Goal: Check status: Check status

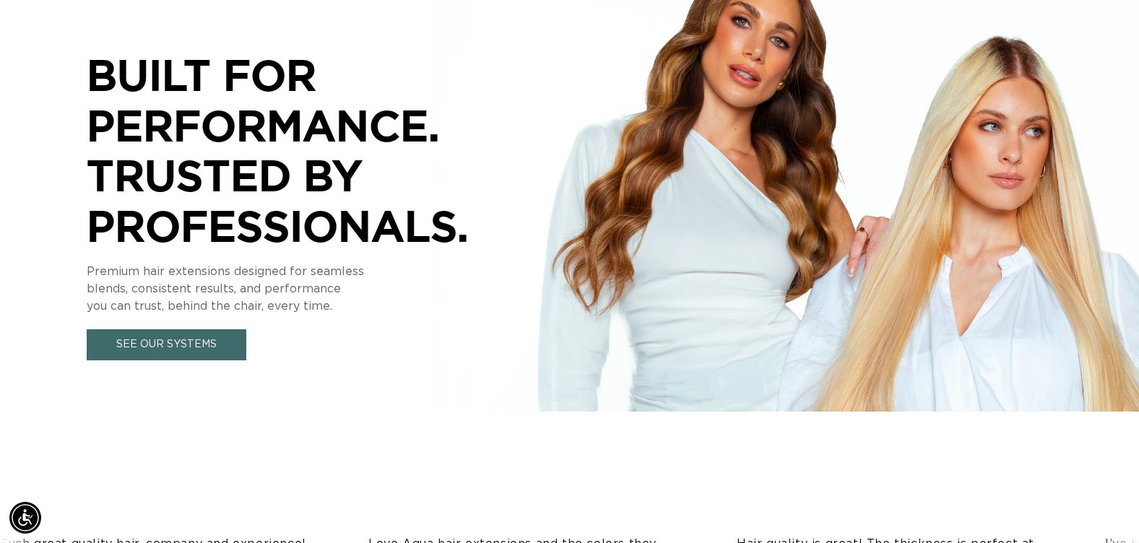
scroll to position [578, 0]
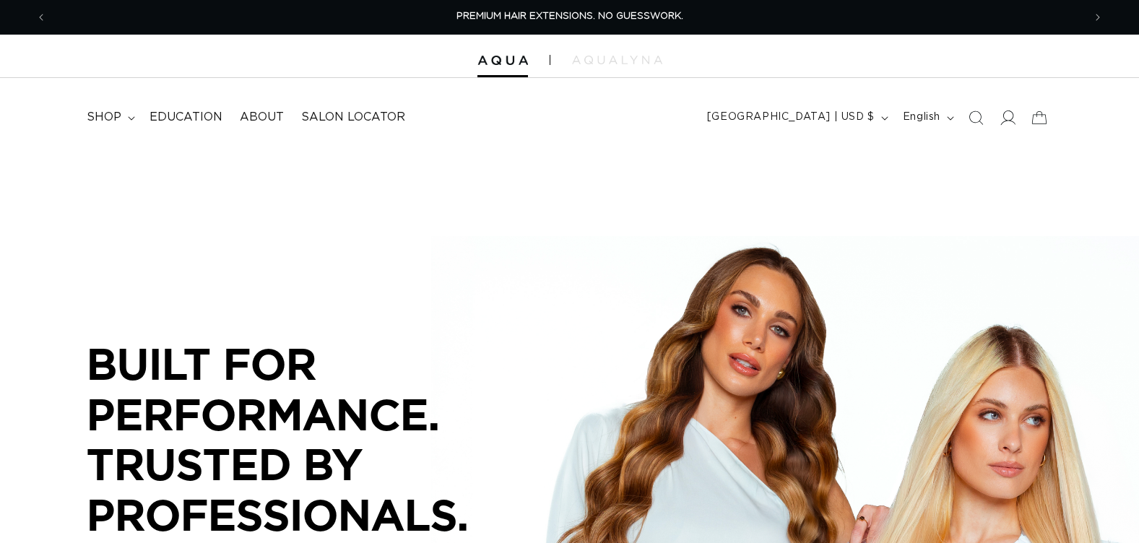
click at [1009, 117] on icon at bounding box center [1006, 117] width 15 height 15
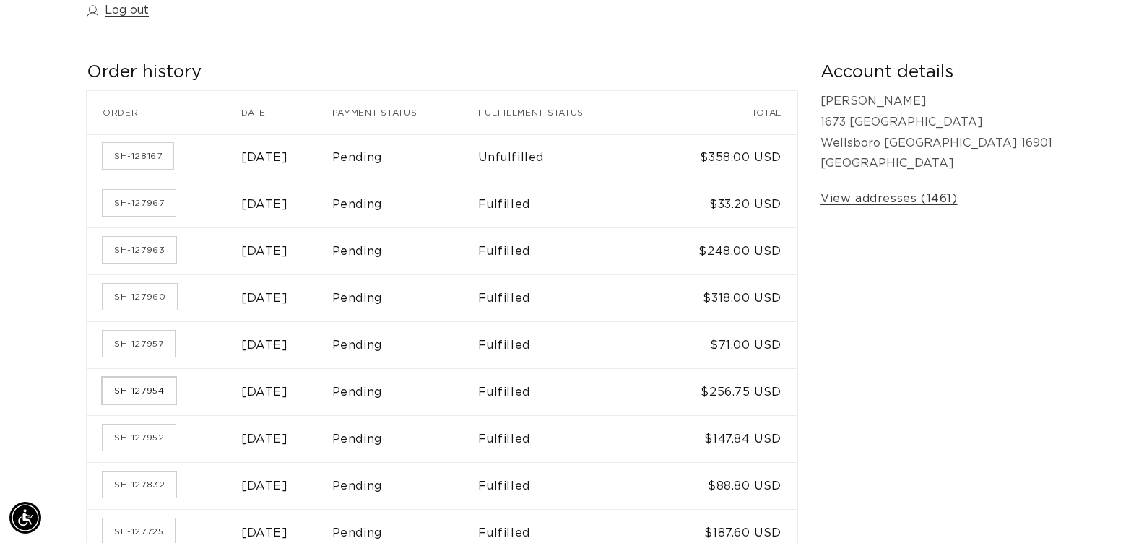
scroll to position [0, 2072]
click at [135, 388] on link "SH-127954" at bounding box center [139, 391] width 73 height 26
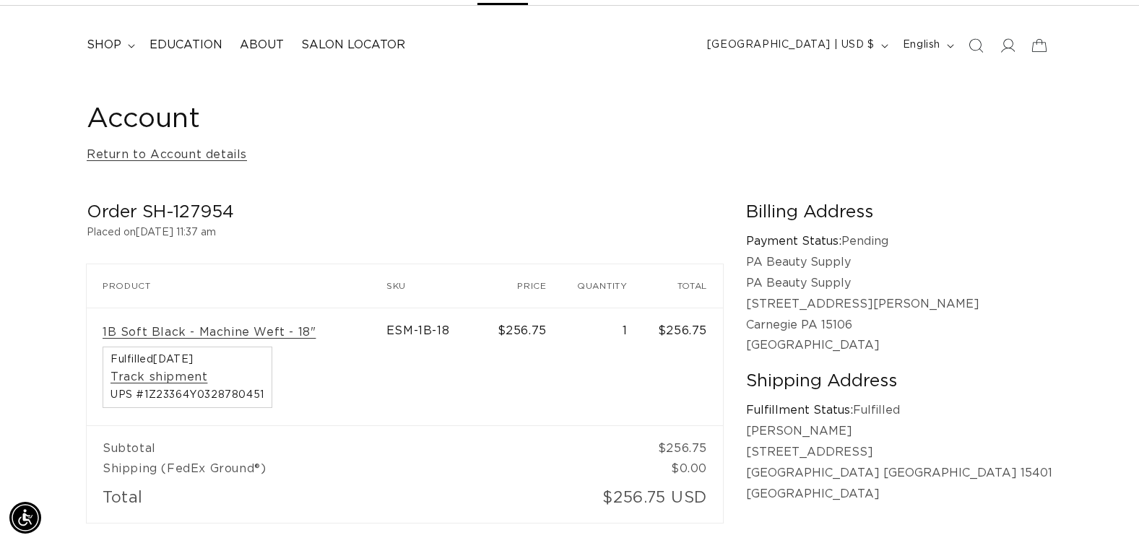
scroll to position [0, 2072]
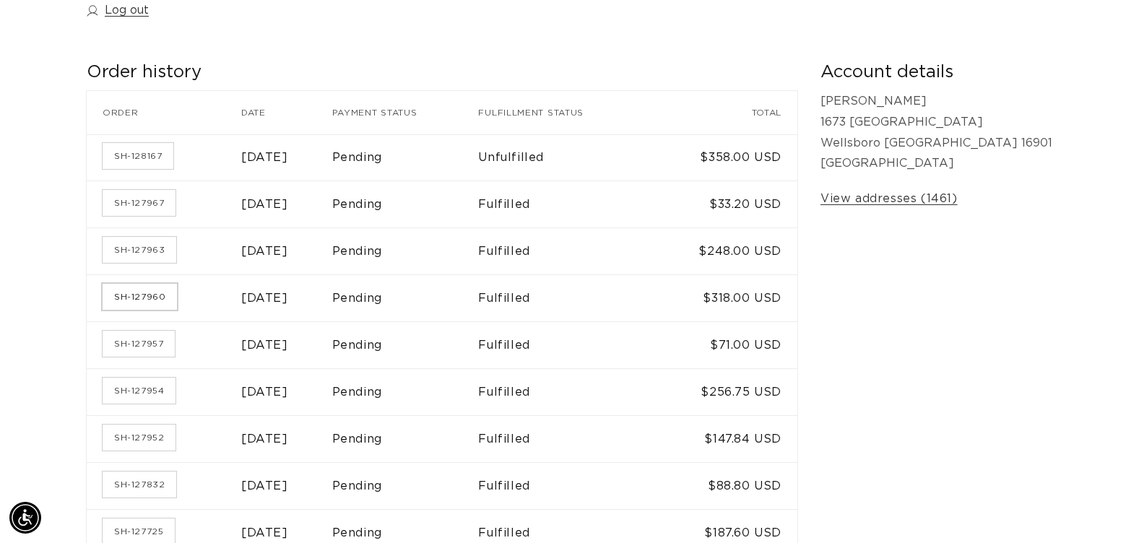
scroll to position [0, 1036]
click at [154, 295] on link "SH-127960" at bounding box center [140, 297] width 74 height 26
click at [130, 252] on link "SH-127963" at bounding box center [140, 250] width 74 height 26
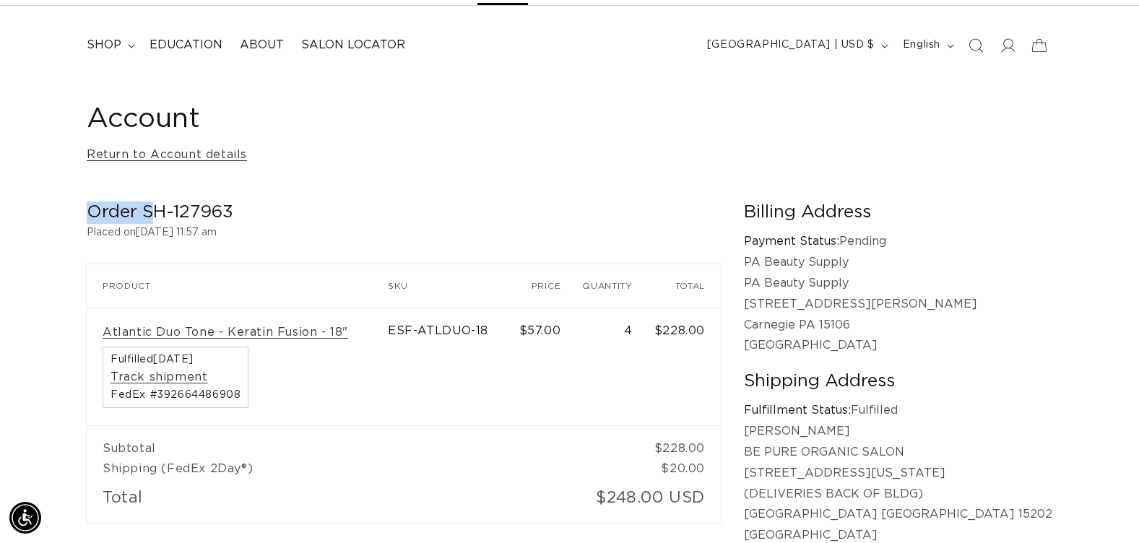
scroll to position [0, 2072]
drag, startPoint x: 90, startPoint y: 209, endPoint x: 253, endPoint y: 209, distance: 163.2
click at [253, 209] on h2 "Order SH-127963" at bounding box center [404, 212] width 634 height 22
click at [254, 209] on h2 "Order SH-127963" at bounding box center [404, 212] width 634 height 22
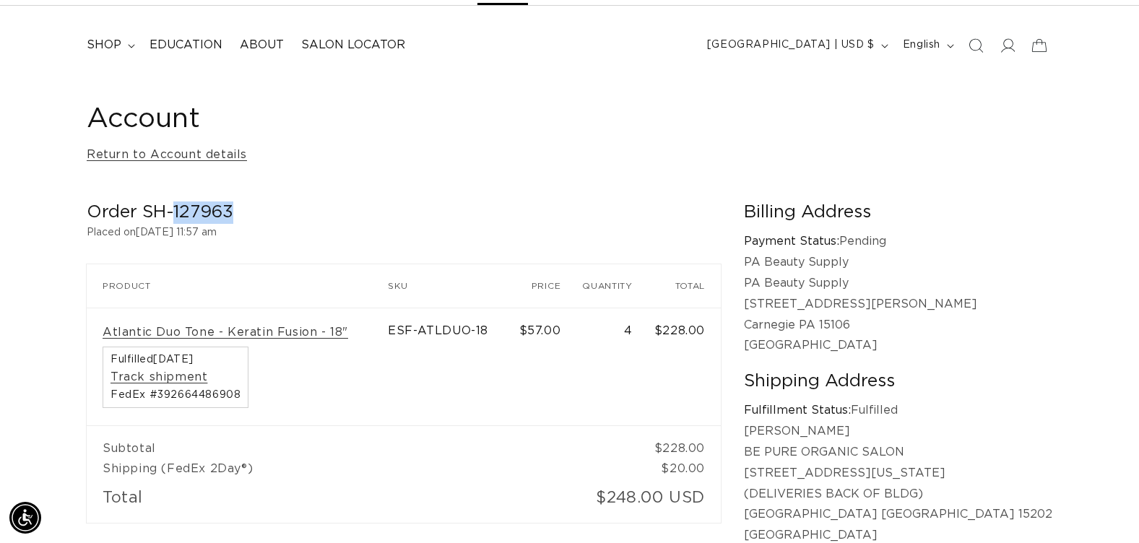
drag, startPoint x: 237, startPoint y: 209, endPoint x: 175, endPoint y: 209, distance: 61.4
click at [175, 209] on h2 "Order SH-127963" at bounding box center [404, 212] width 634 height 22
copy h2 "127963"
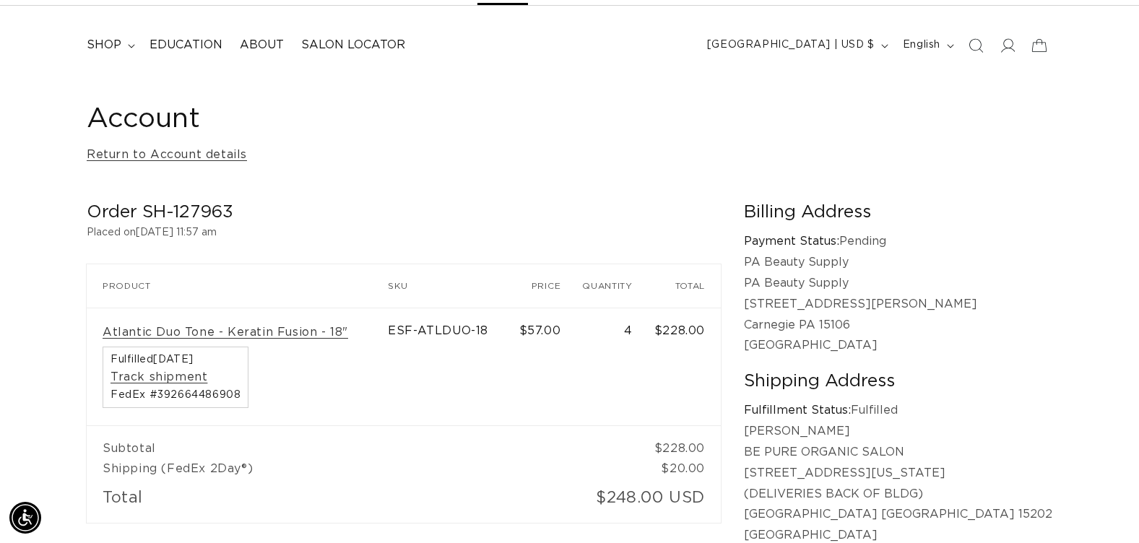
click at [963, 152] on div "Account Return to Account details" at bounding box center [569, 134] width 965 height 64
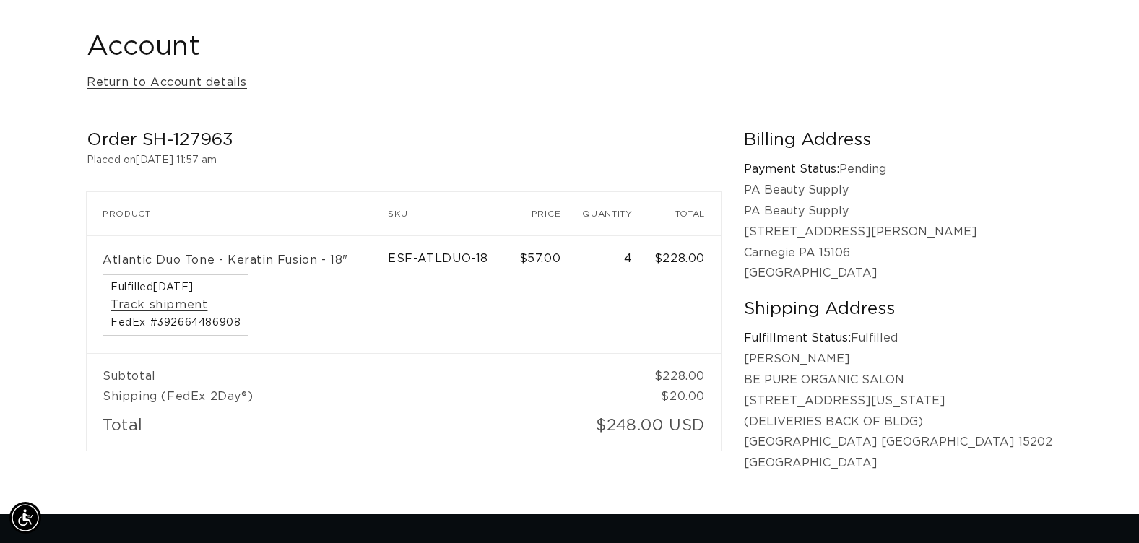
scroll to position [0, 1036]
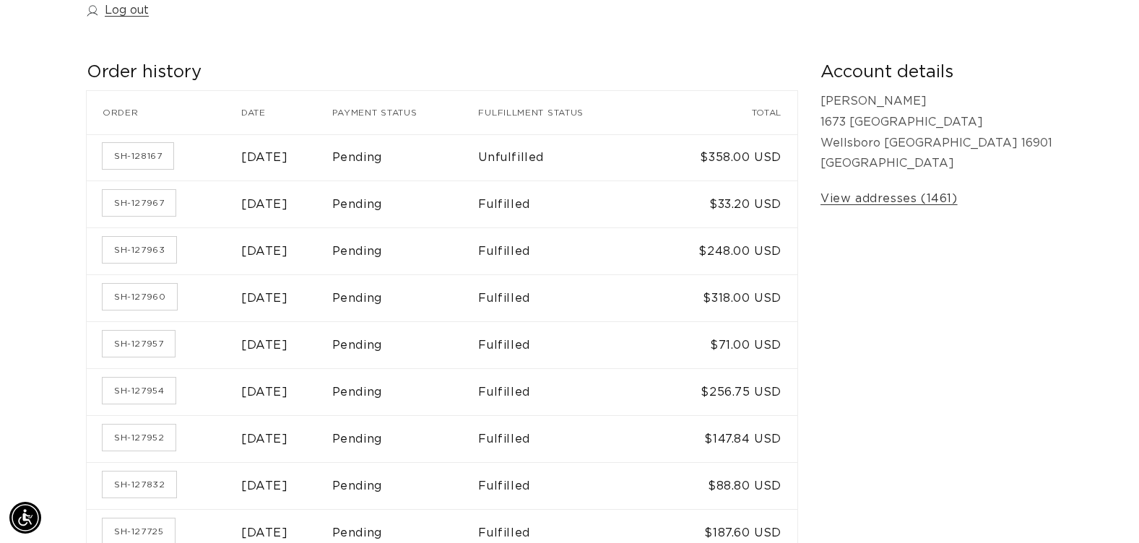
scroll to position [0, 1036]
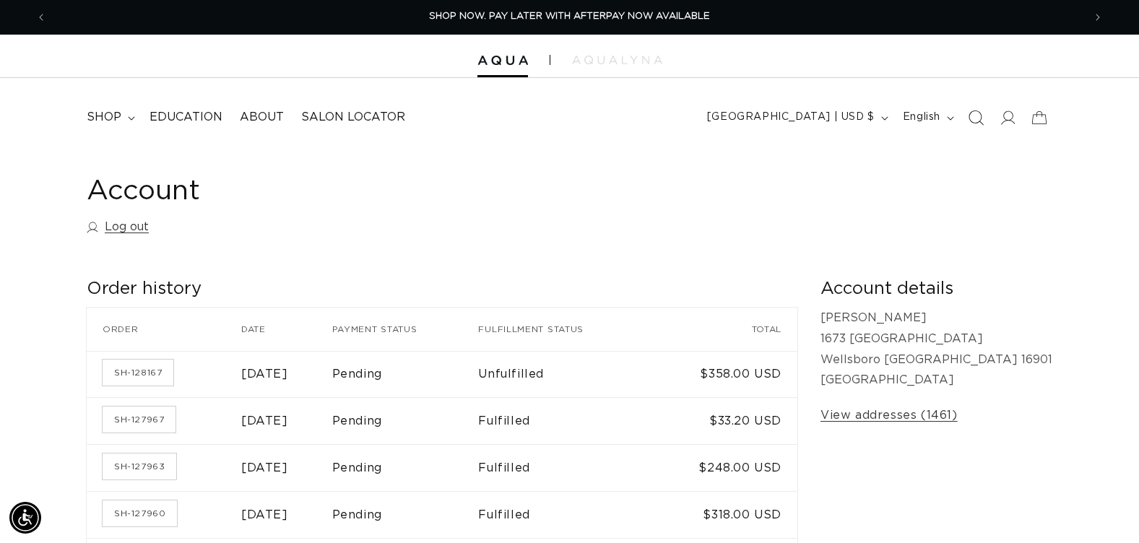
click at [979, 118] on icon "Search" at bounding box center [975, 117] width 15 height 15
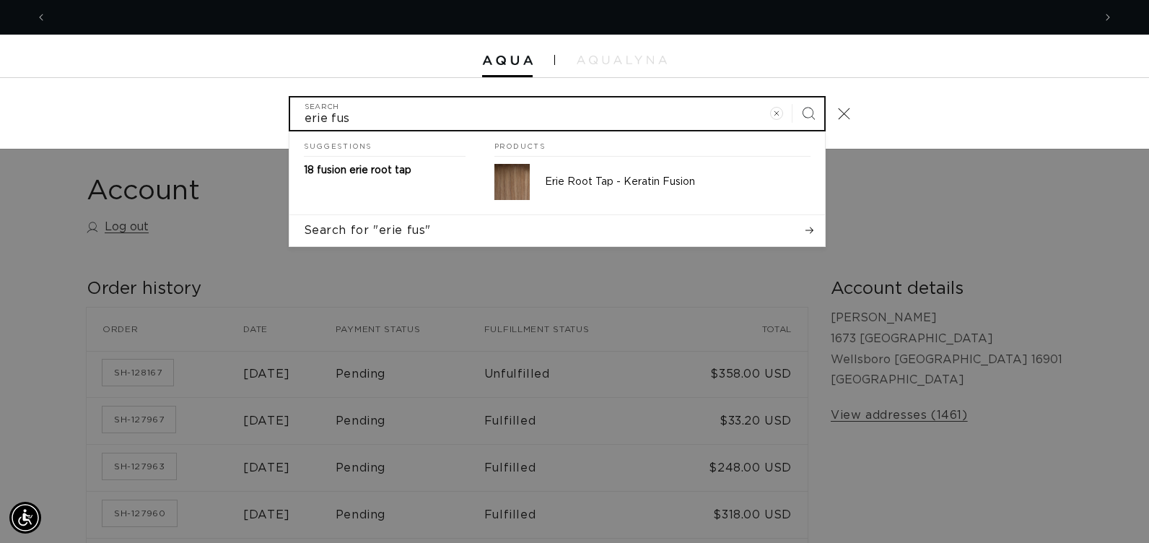
scroll to position [0, 0]
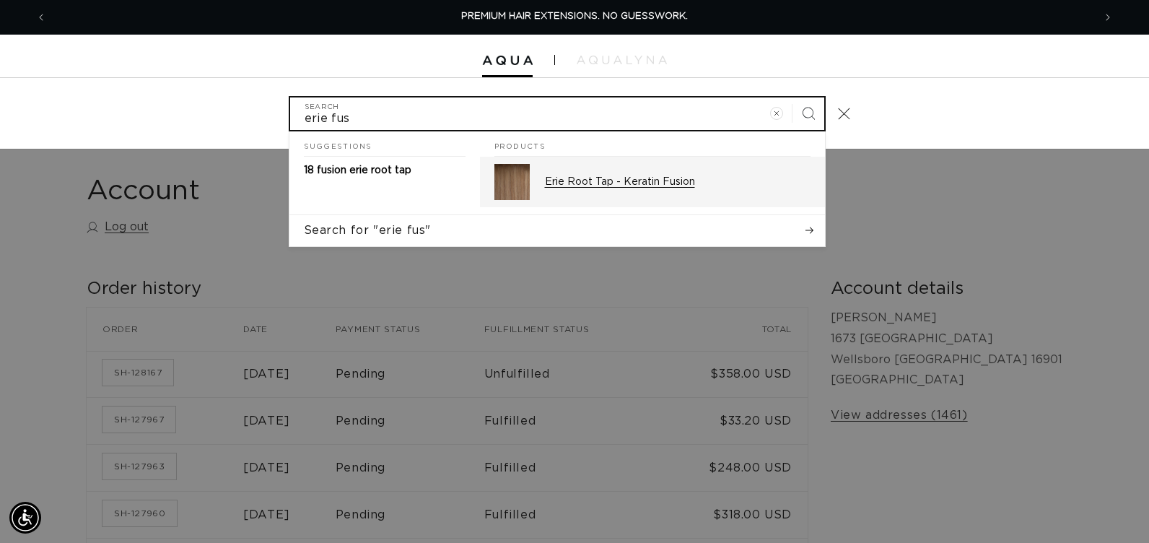
type input "erie fus"
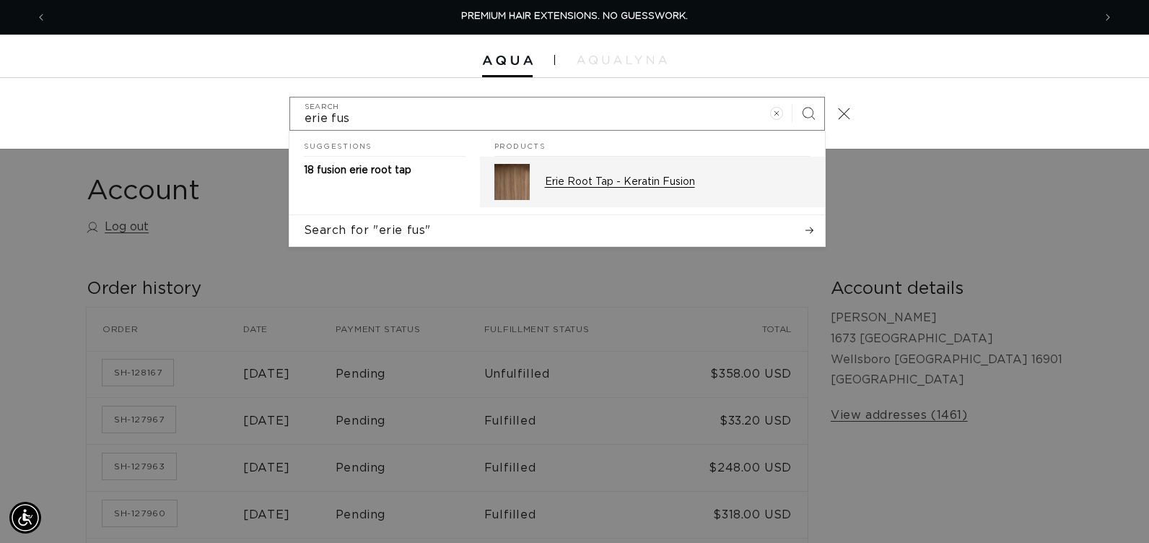
click at [666, 183] on p "Erie Root Tap - Keratin Fusion" at bounding box center [678, 181] width 266 height 13
